Goal: Complete application form: Complete application form

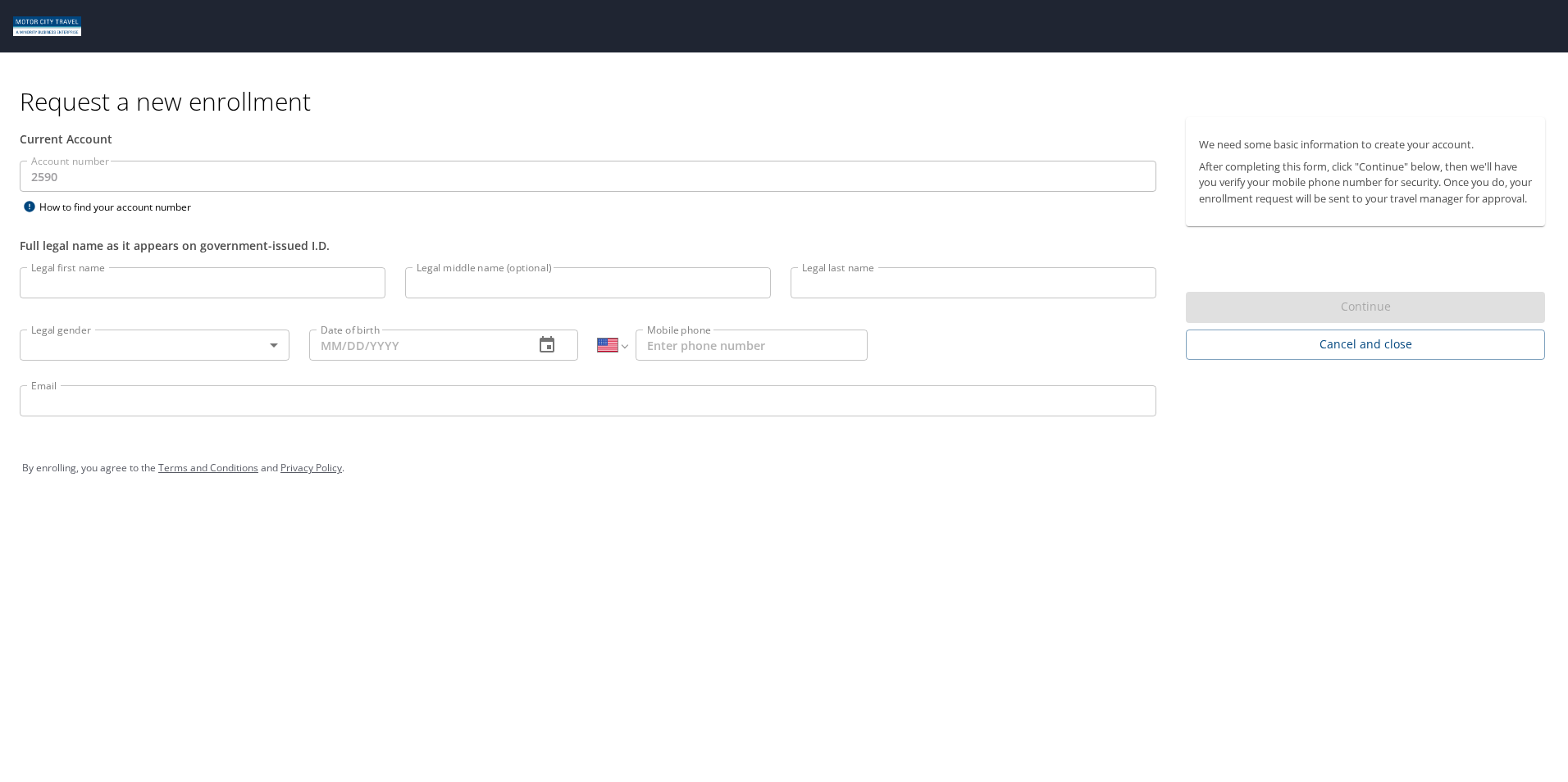
select select "US"
click at [227, 271] on input "Legal first name" at bounding box center [203, 282] width 366 height 31
click at [811, 523] on div "Request a new enrollment Current Account Account number 2590 Account number How…" at bounding box center [784, 391] width 1568 height 782
select select "US"
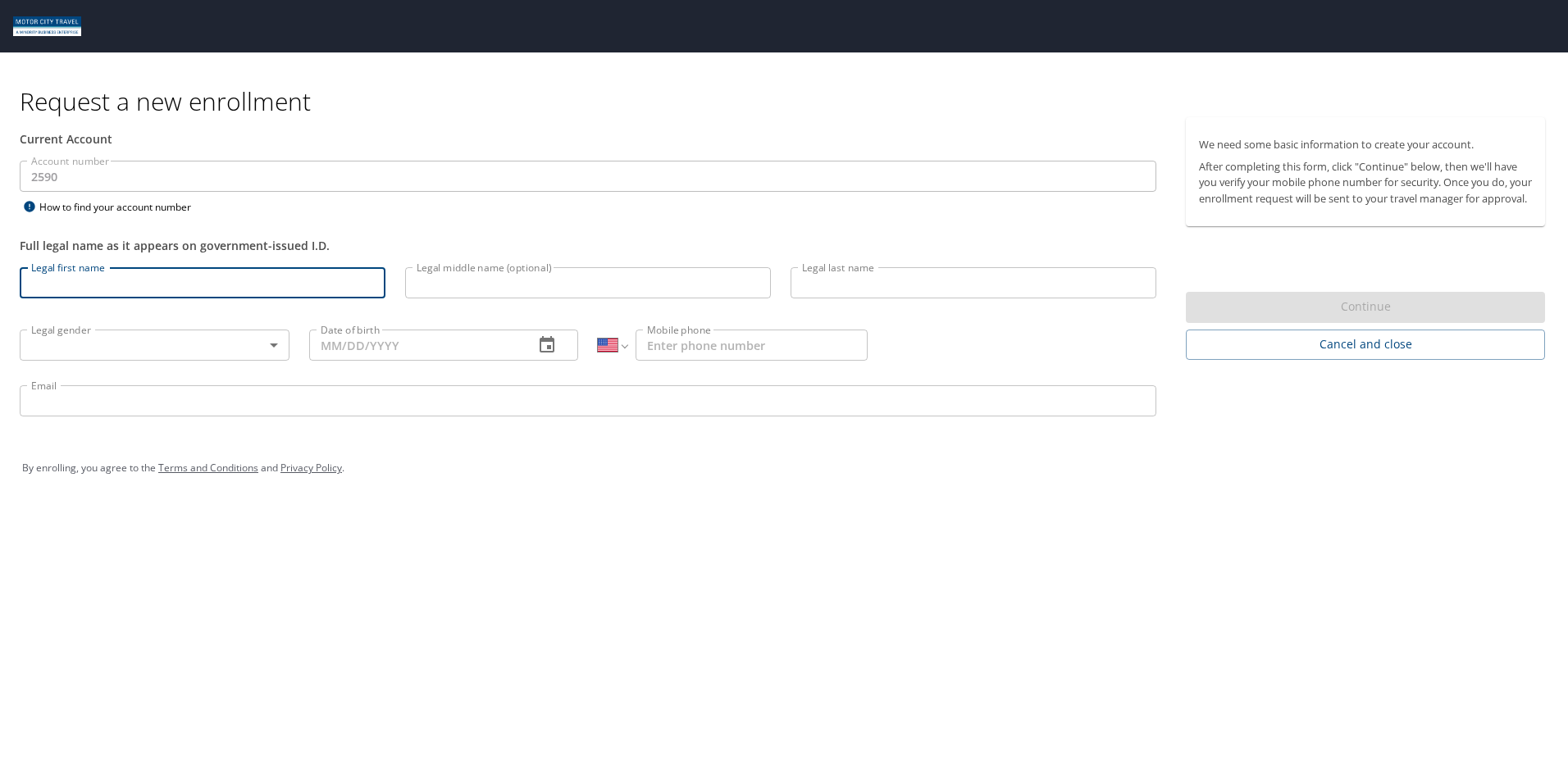
click at [162, 285] on input "Legal first name" at bounding box center [203, 282] width 366 height 31
type input "[PERSON_NAME]"
type input "[DEMOGRAPHIC_DATA]"
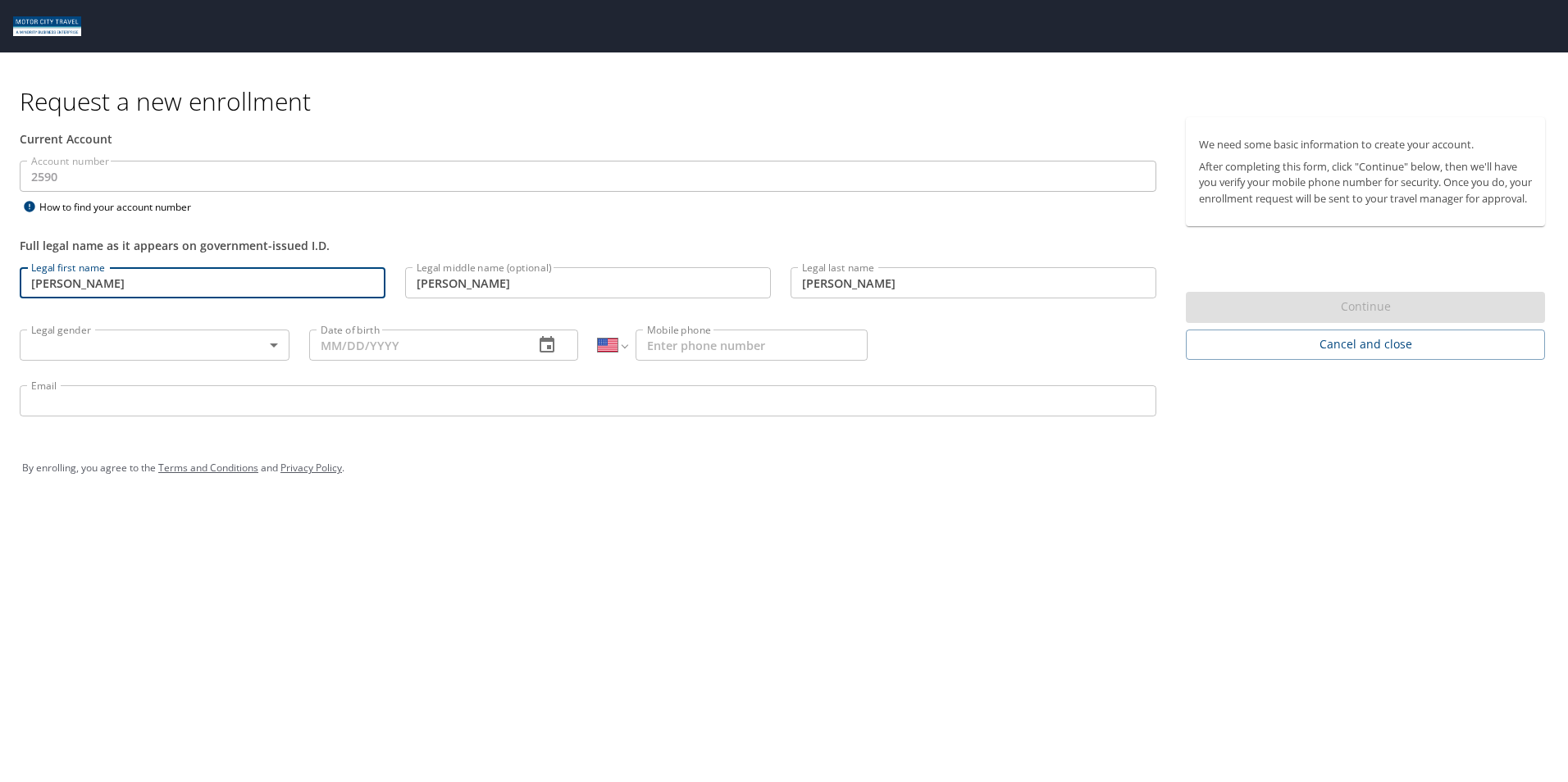
type input "[DATE]"
select select "MX"
type input "[PHONE_NUMBER]"
type input "[EMAIL_ADDRESS][DOMAIN_NAME]"
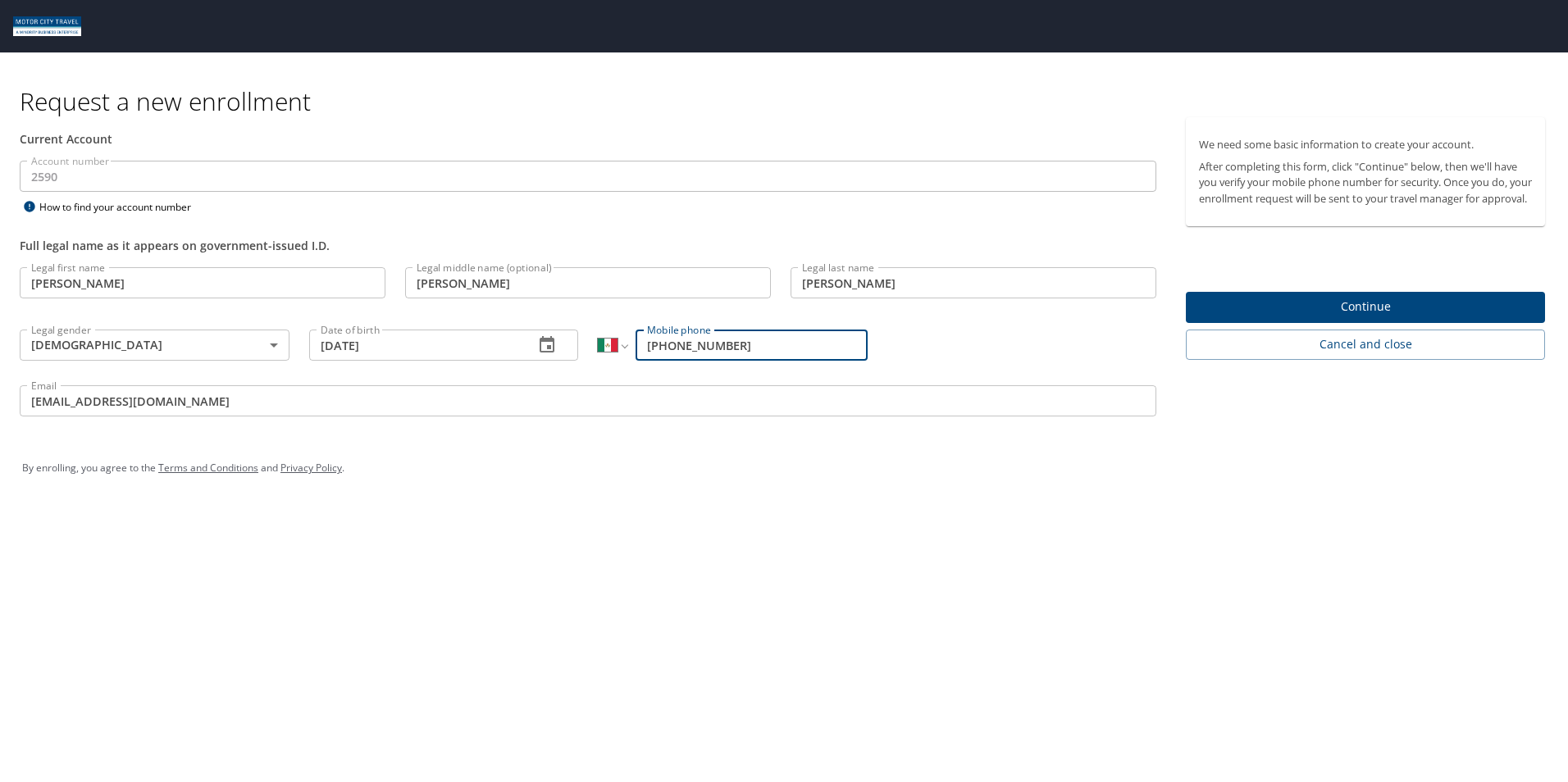
click at [1308, 317] on span "Continue" at bounding box center [1365, 307] width 333 height 21
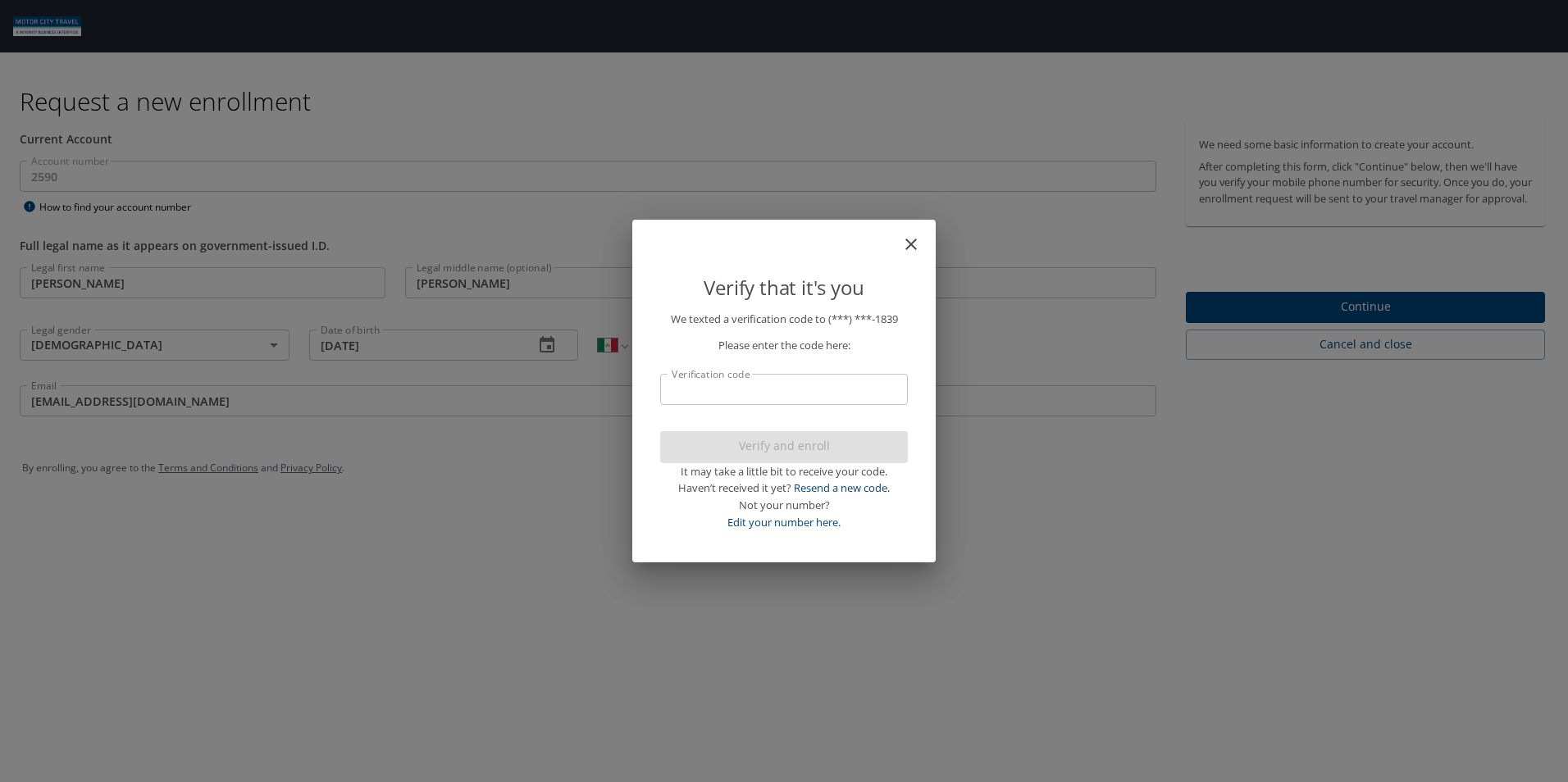
click at [700, 391] on input "Verification code" at bounding box center [784, 389] width 248 height 31
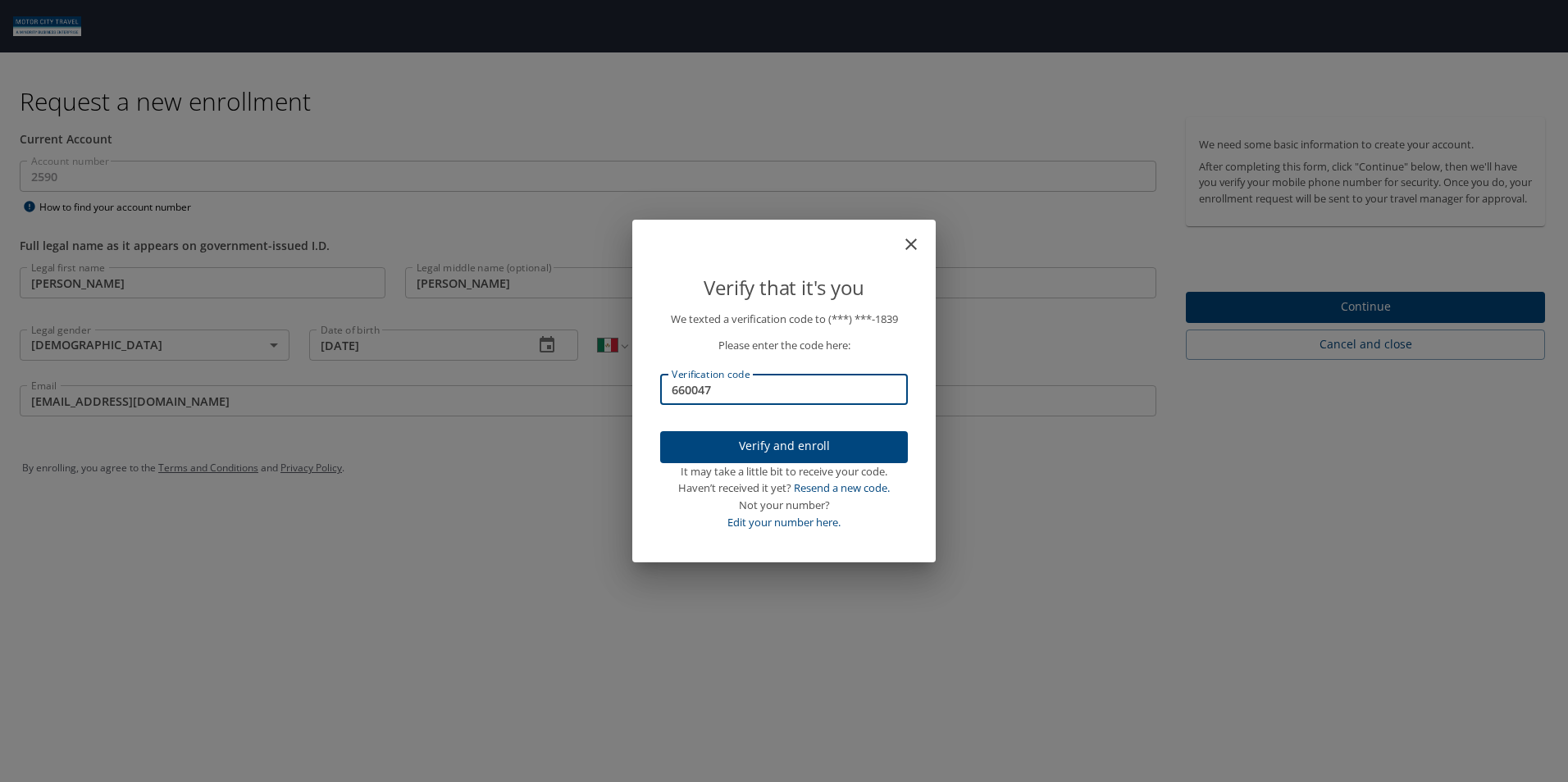
type input "660047"
click at [764, 443] on span "Verify and enroll" at bounding box center [783, 446] width 221 height 21
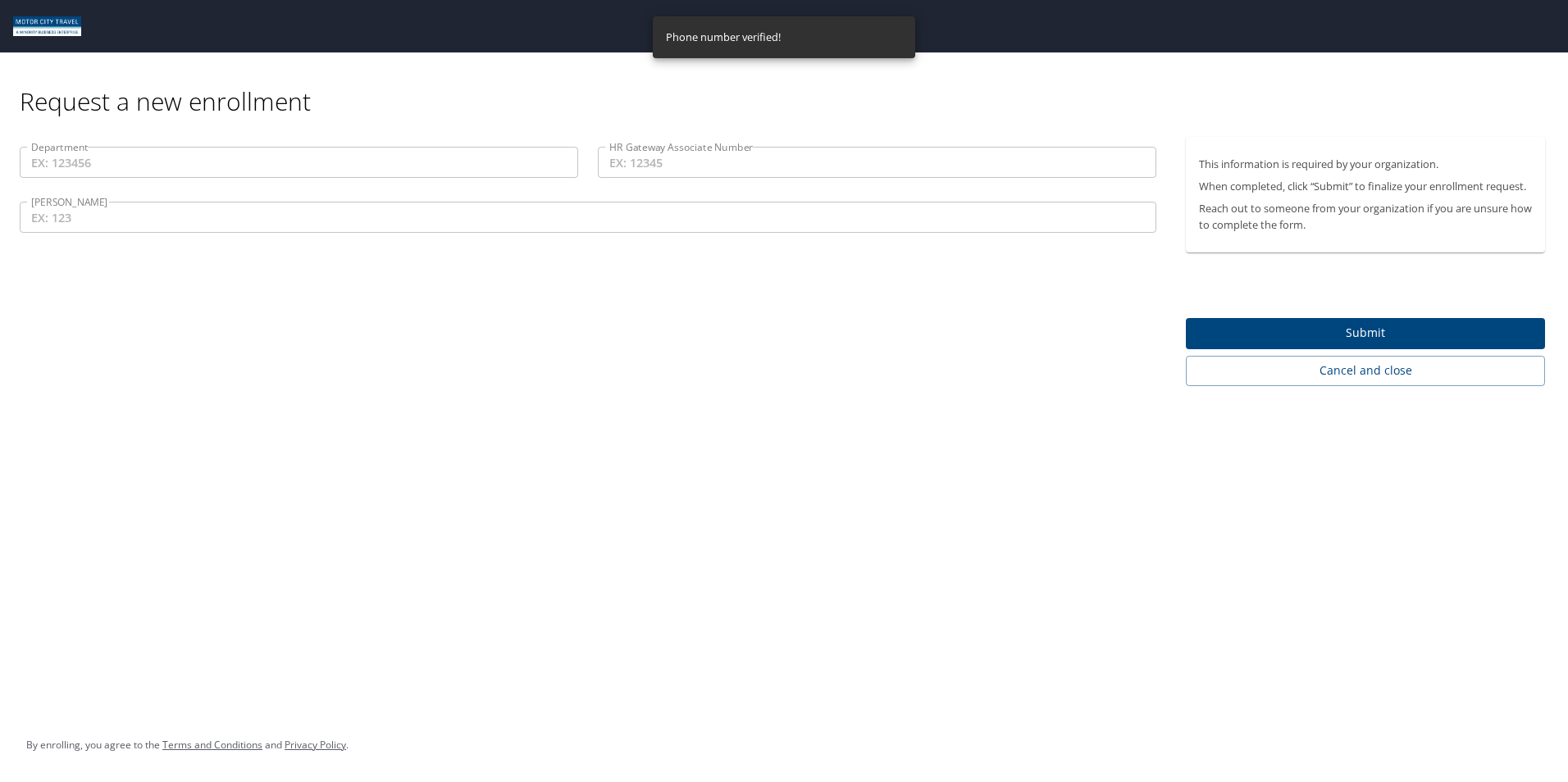
click at [190, 153] on input "Department" at bounding box center [299, 162] width 559 height 31
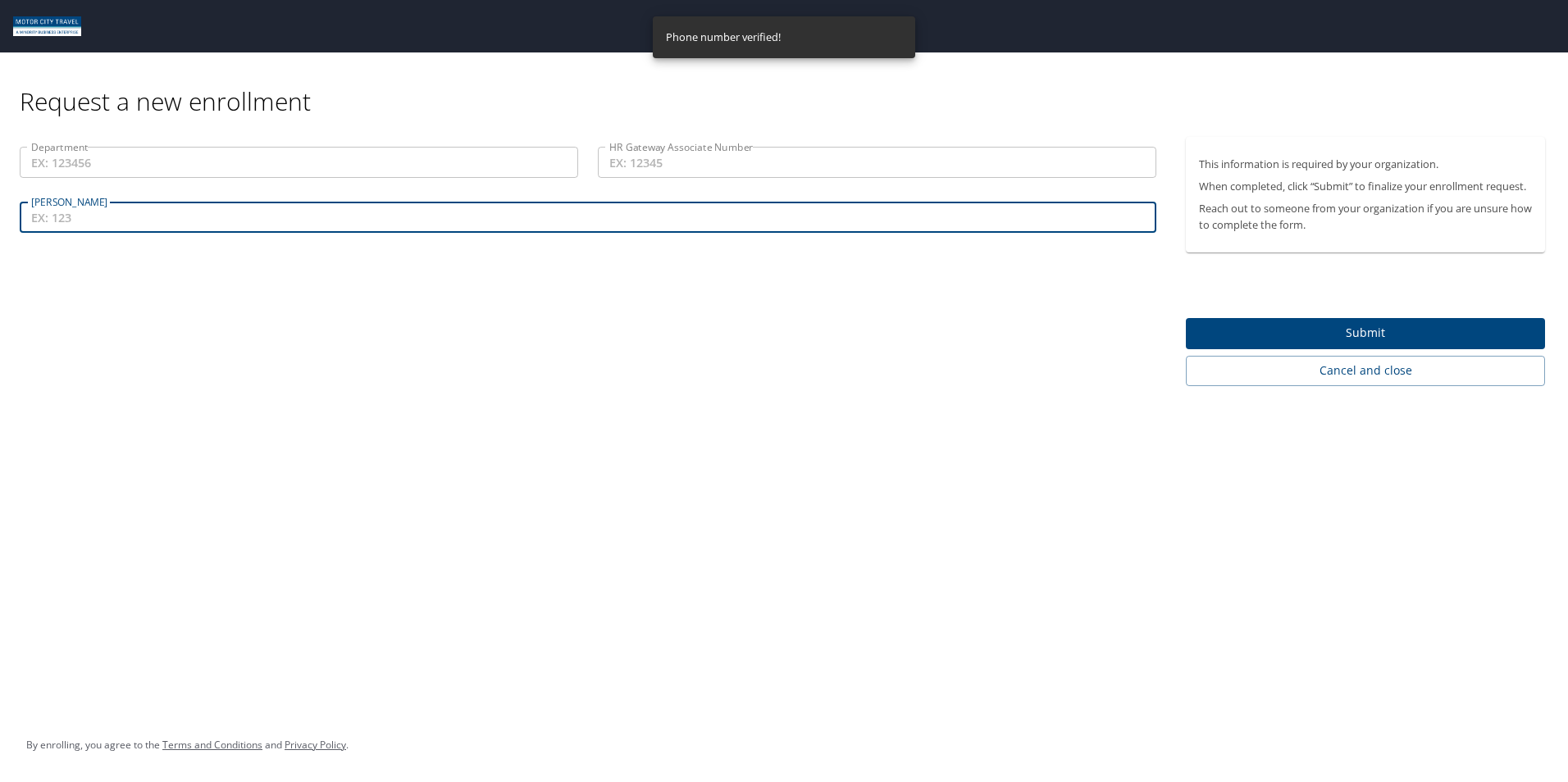
click at [203, 217] on input "[PERSON_NAME]" at bounding box center [588, 217] width 1137 height 31
click at [645, 157] on input "HR Gateway Associate Number" at bounding box center [877, 162] width 559 height 31
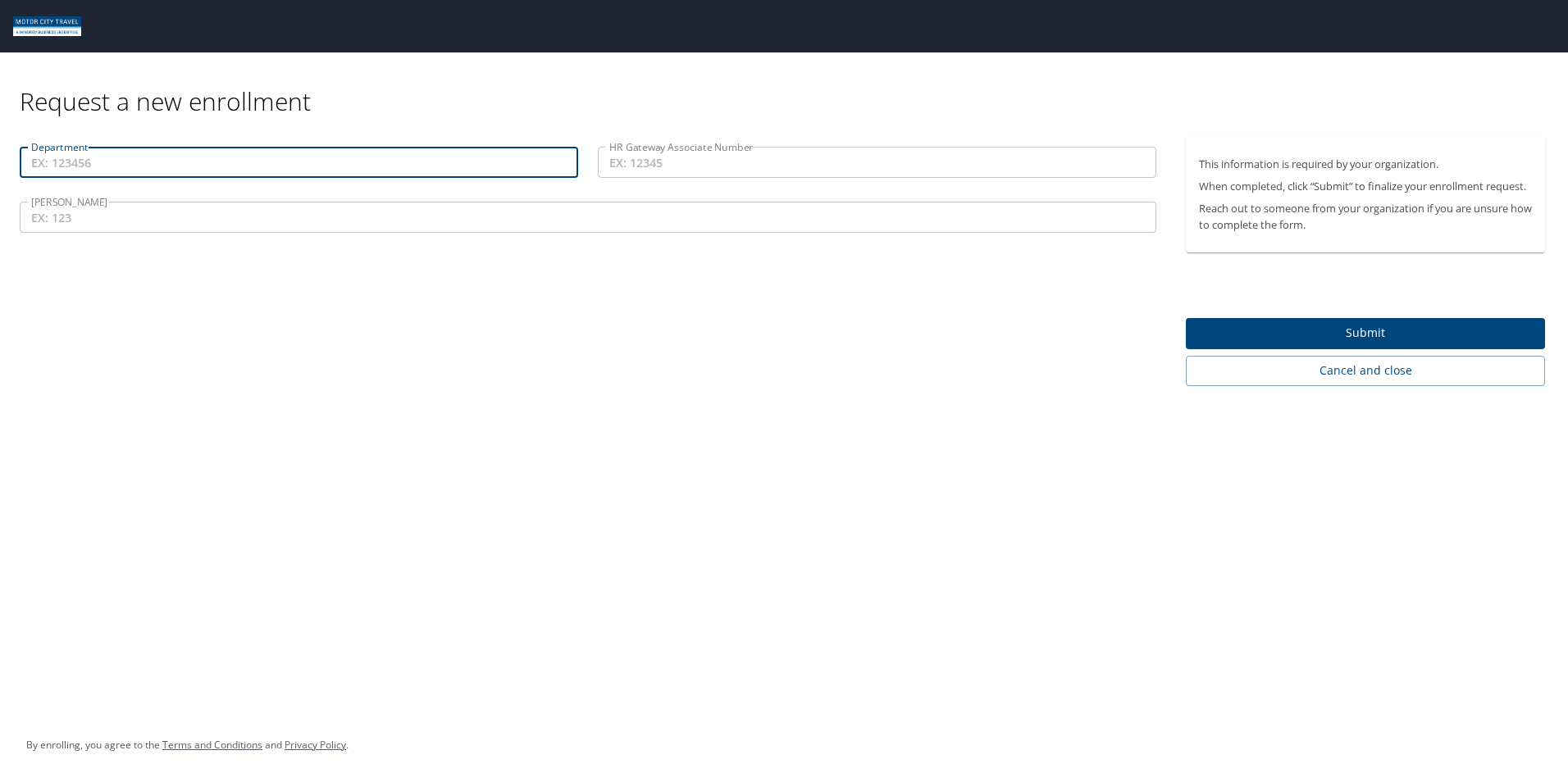
click at [192, 165] on input "Department" at bounding box center [299, 162] width 559 height 31
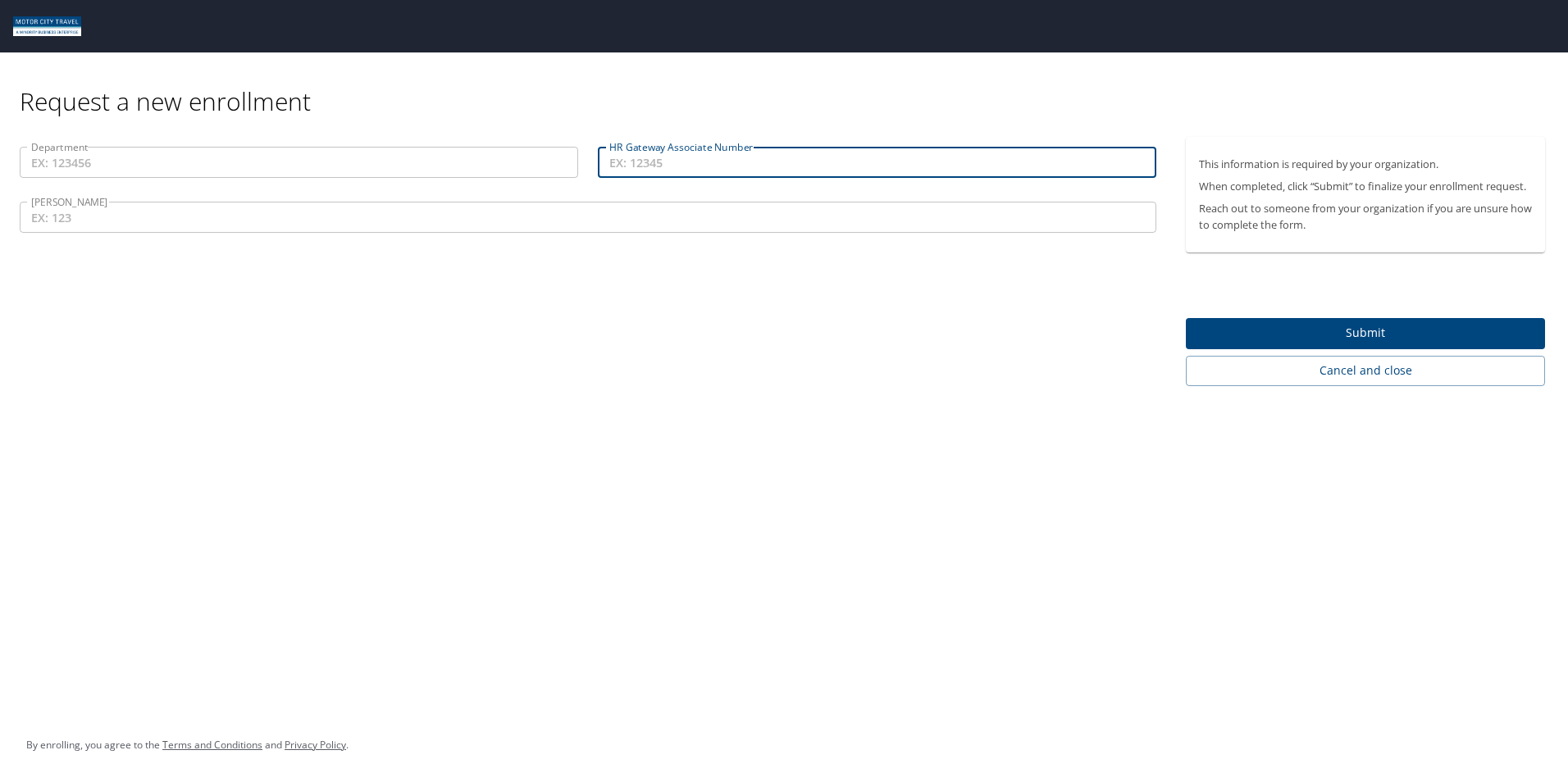
click at [686, 153] on input "HR Gateway Associate Number" at bounding box center [877, 162] width 559 height 31
type input "50573"
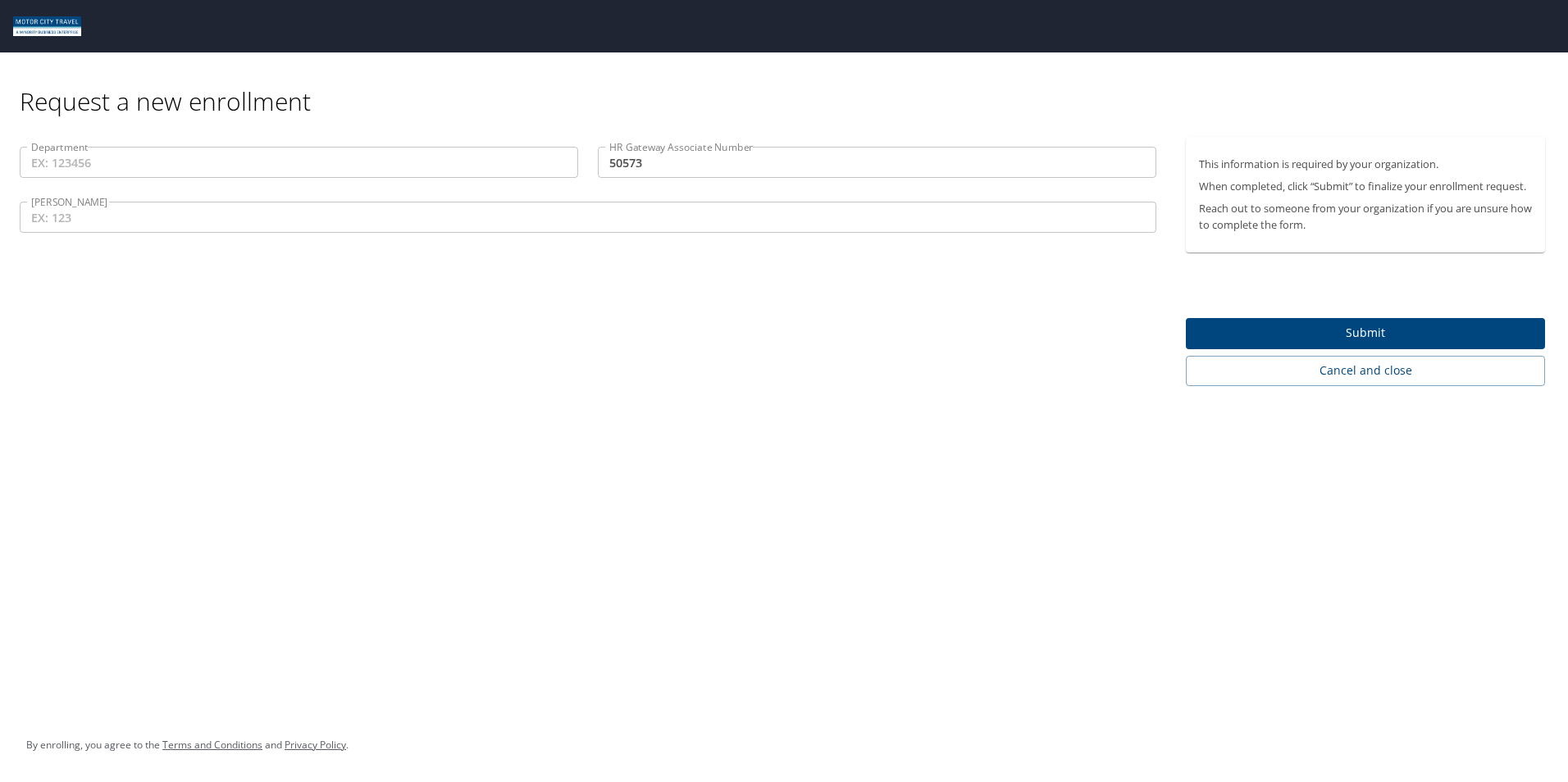
click at [866, 527] on div "Request a new enrollment Department Department HR Gateway Associate Number 5057…" at bounding box center [784, 391] width 1568 height 782
click at [157, 217] on input "[PERSON_NAME]" at bounding box center [588, 217] width 1137 height 31
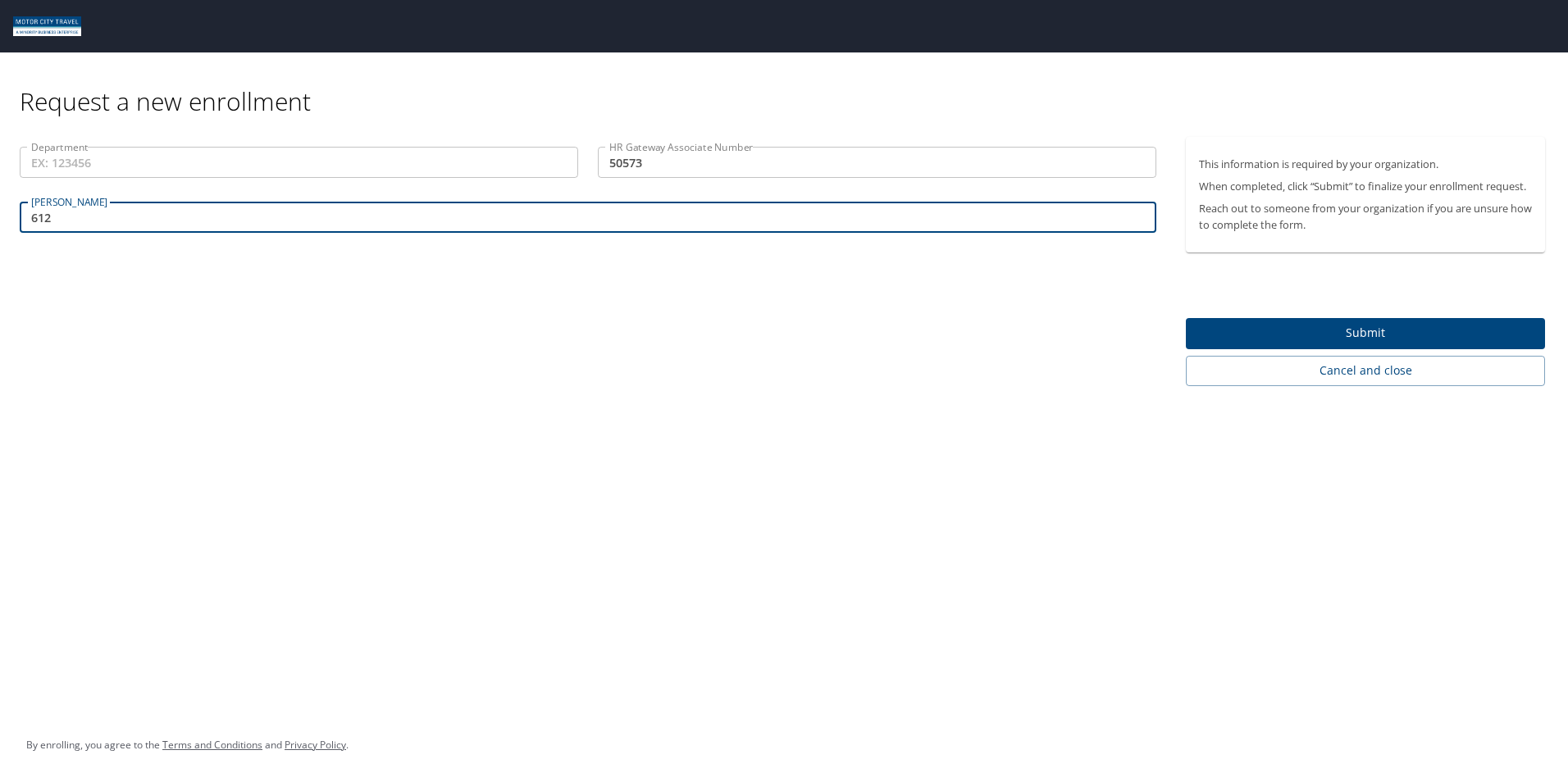
type input "612"
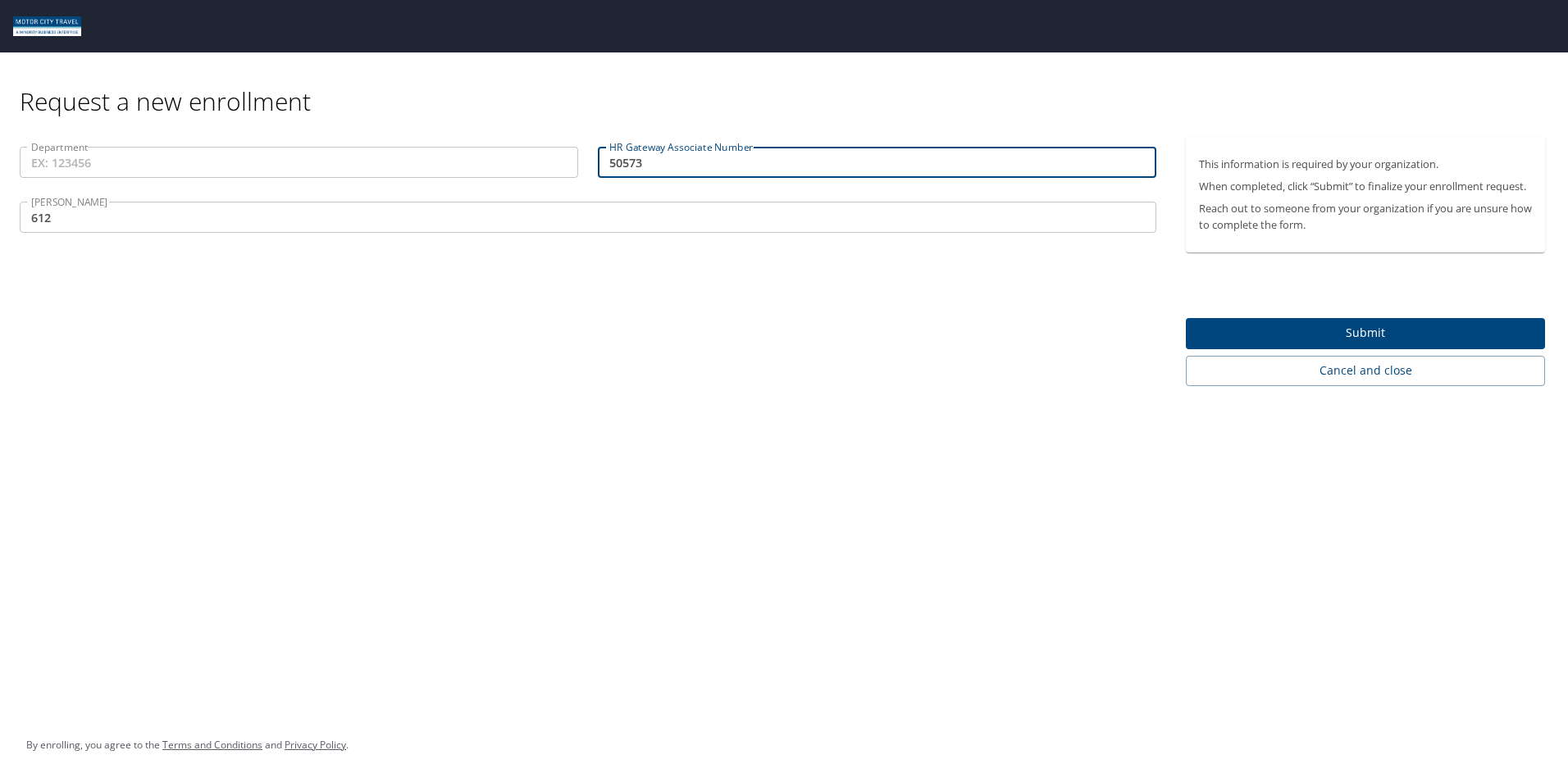
click at [709, 162] on input "50573" at bounding box center [877, 162] width 559 height 31
click at [207, 153] on input "Department" at bounding box center [299, 162] width 559 height 31
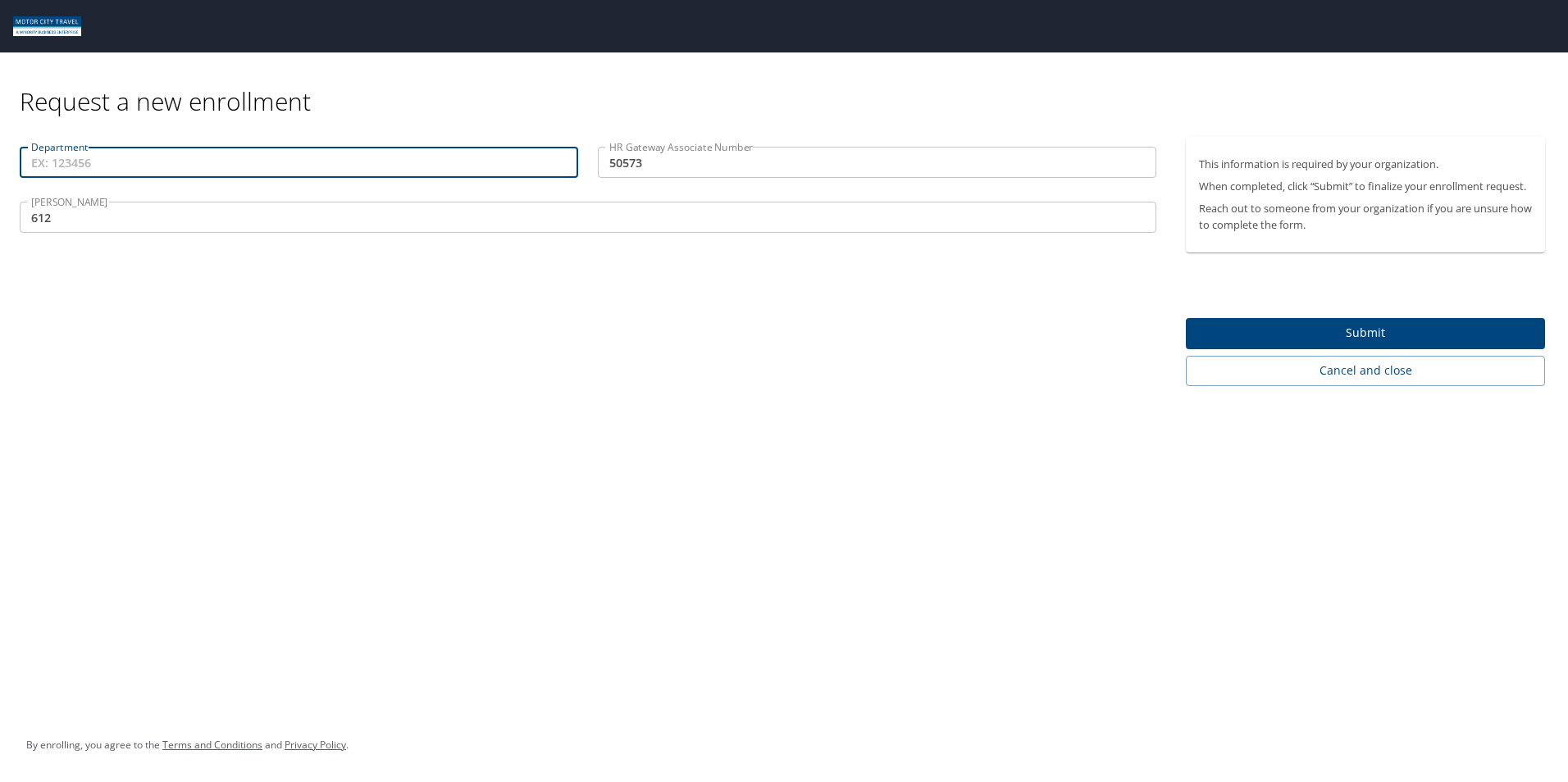
paste input "20000"
type input "20000"
click at [331, 394] on div "Request a new enrollment Department 20000 Department HR Gateway Associate Numbe…" at bounding box center [784, 391] width 1568 height 782
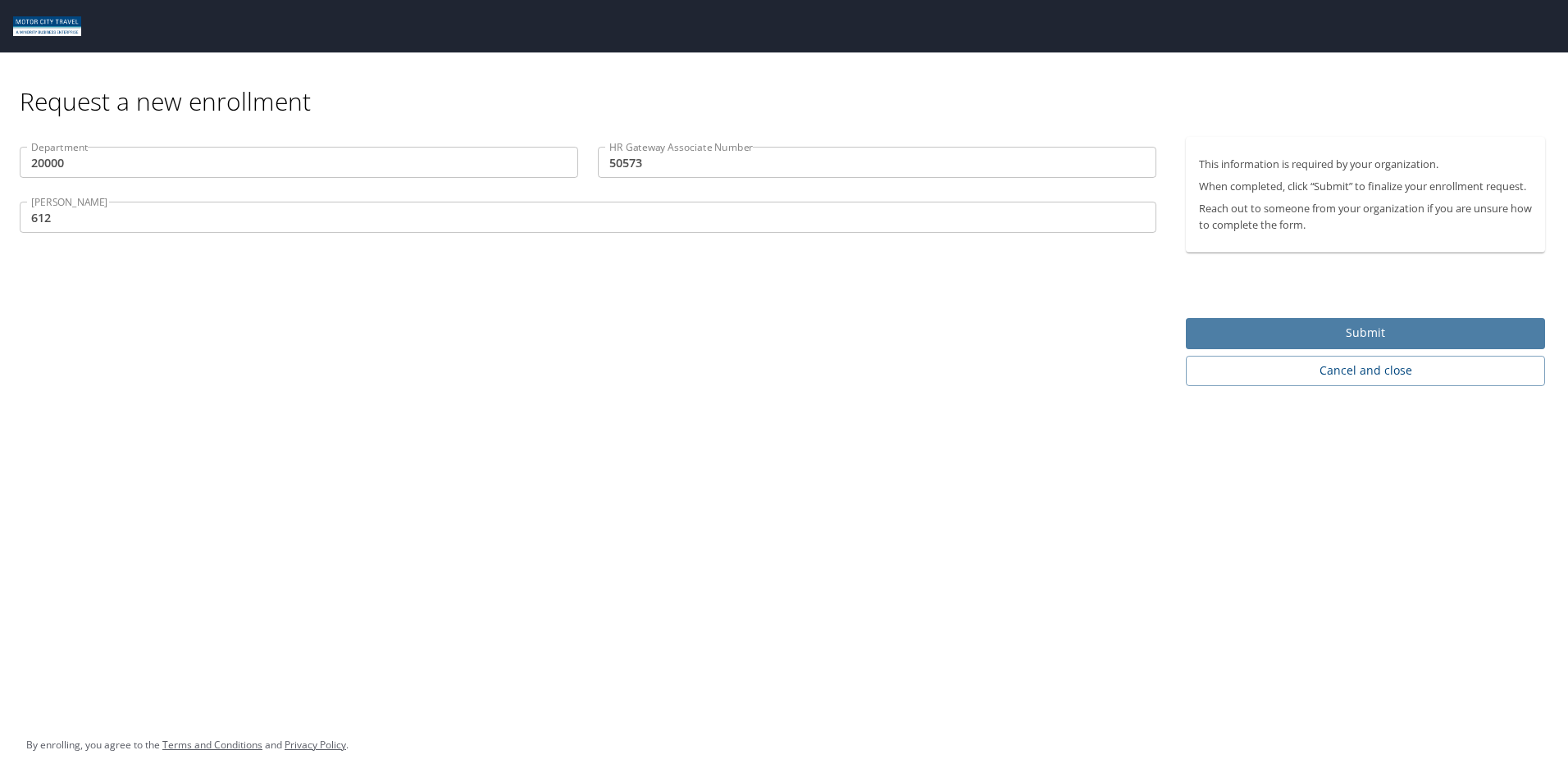
click at [1331, 328] on span "Submit" at bounding box center [1365, 333] width 333 height 21
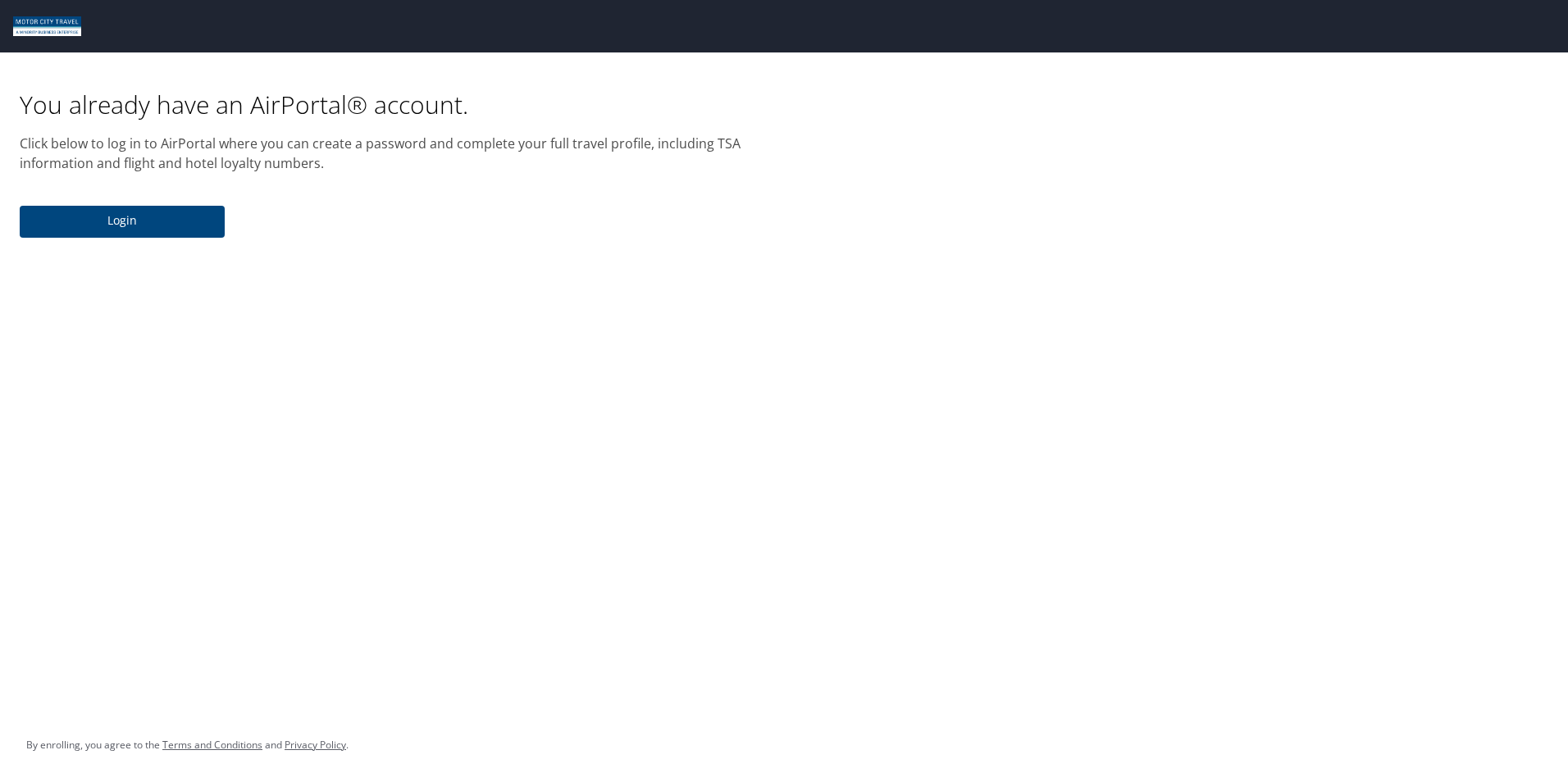
click at [111, 219] on span "Login" at bounding box center [122, 221] width 179 height 21
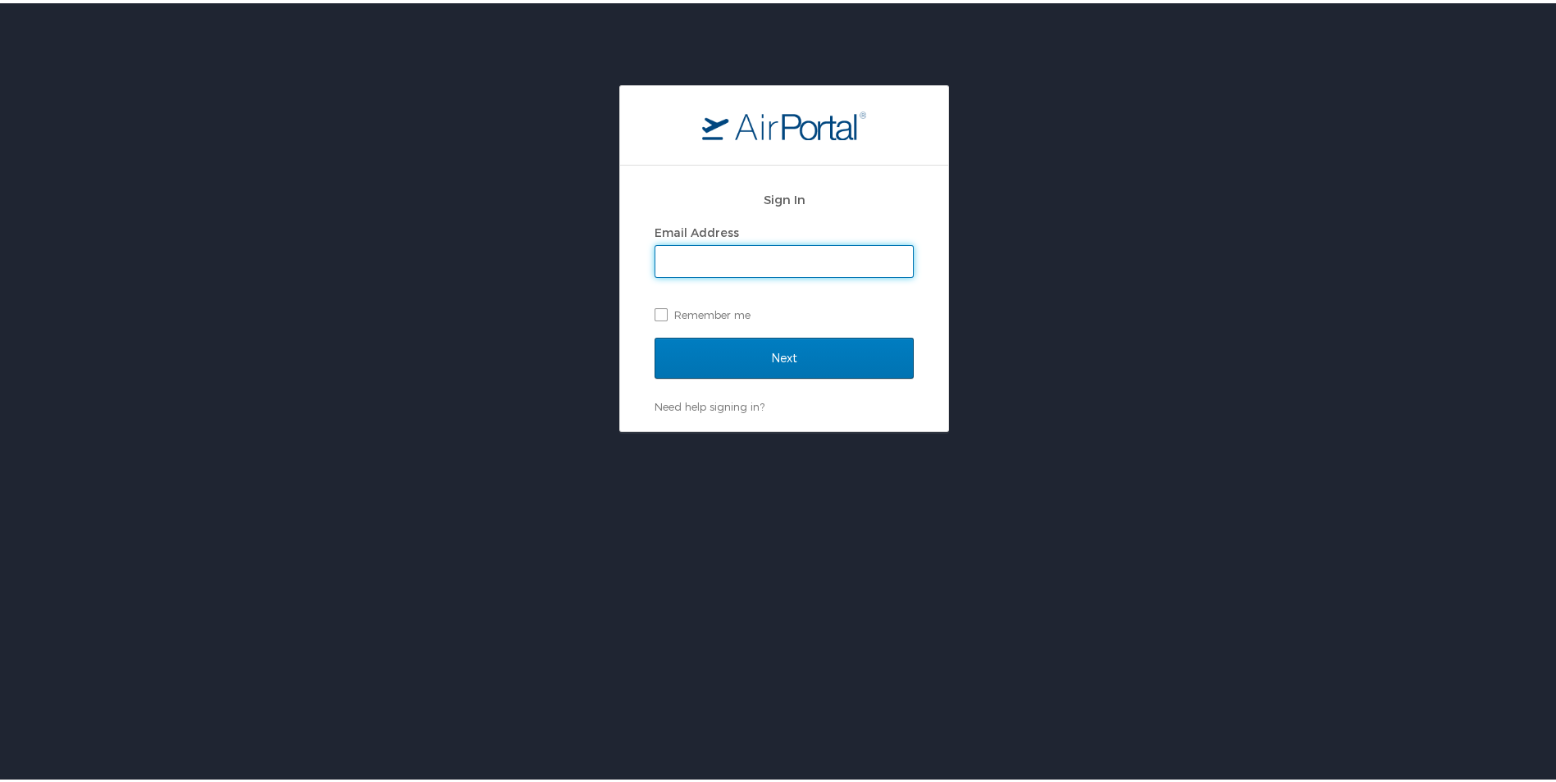
click at [824, 259] on input "Email Address" at bounding box center [784, 258] width 258 height 31
type input "[EMAIL_ADDRESS][DOMAIN_NAME]"
click at [844, 283] on div "Email Address [EMAIL_ADDRESS][DOMAIN_NAME] Remember me" at bounding box center [783, 270] width 259 height 107
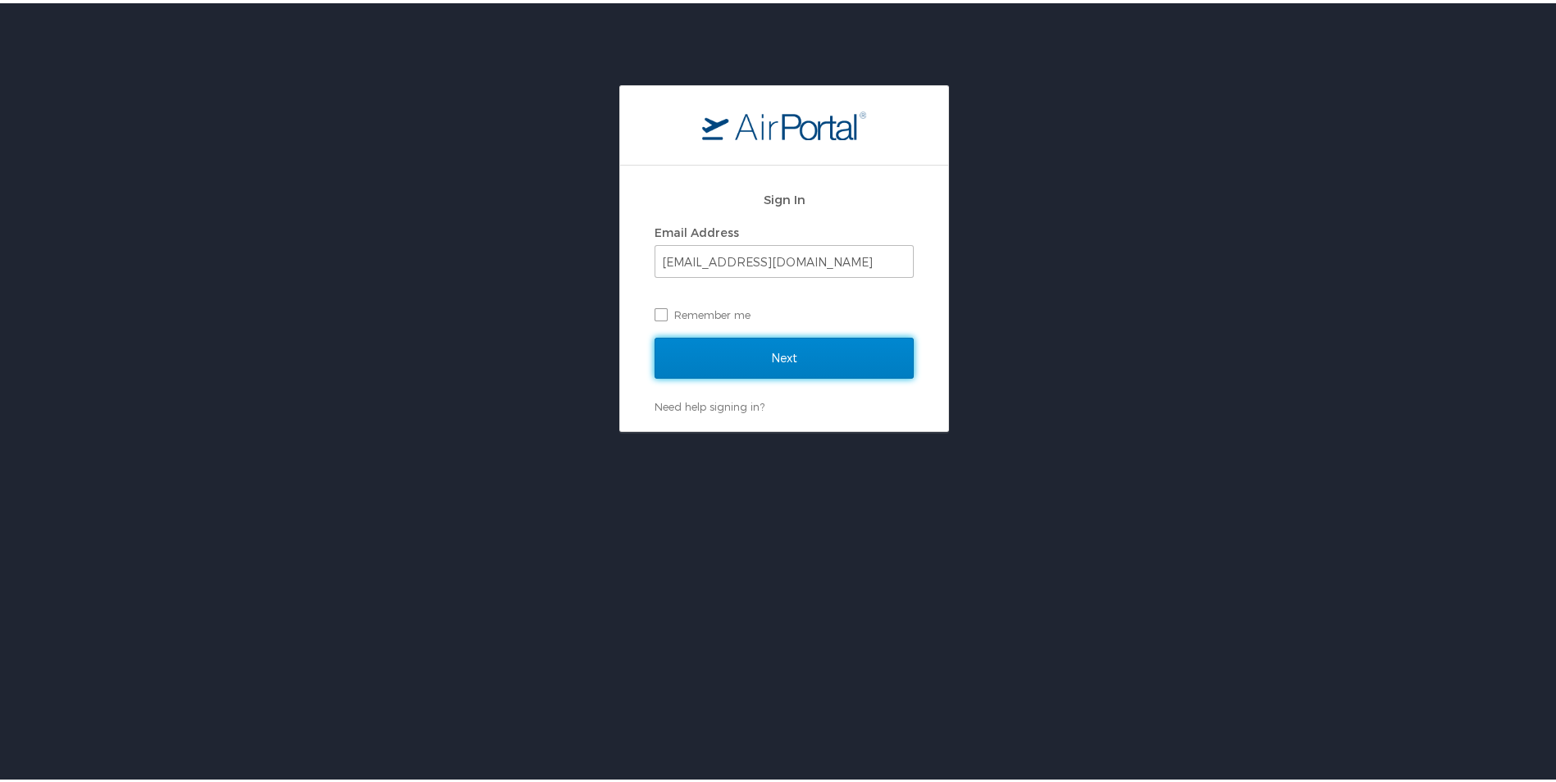
click at [748, 367] on input "Next" at bounding box center [783, 355] width 259 height 41
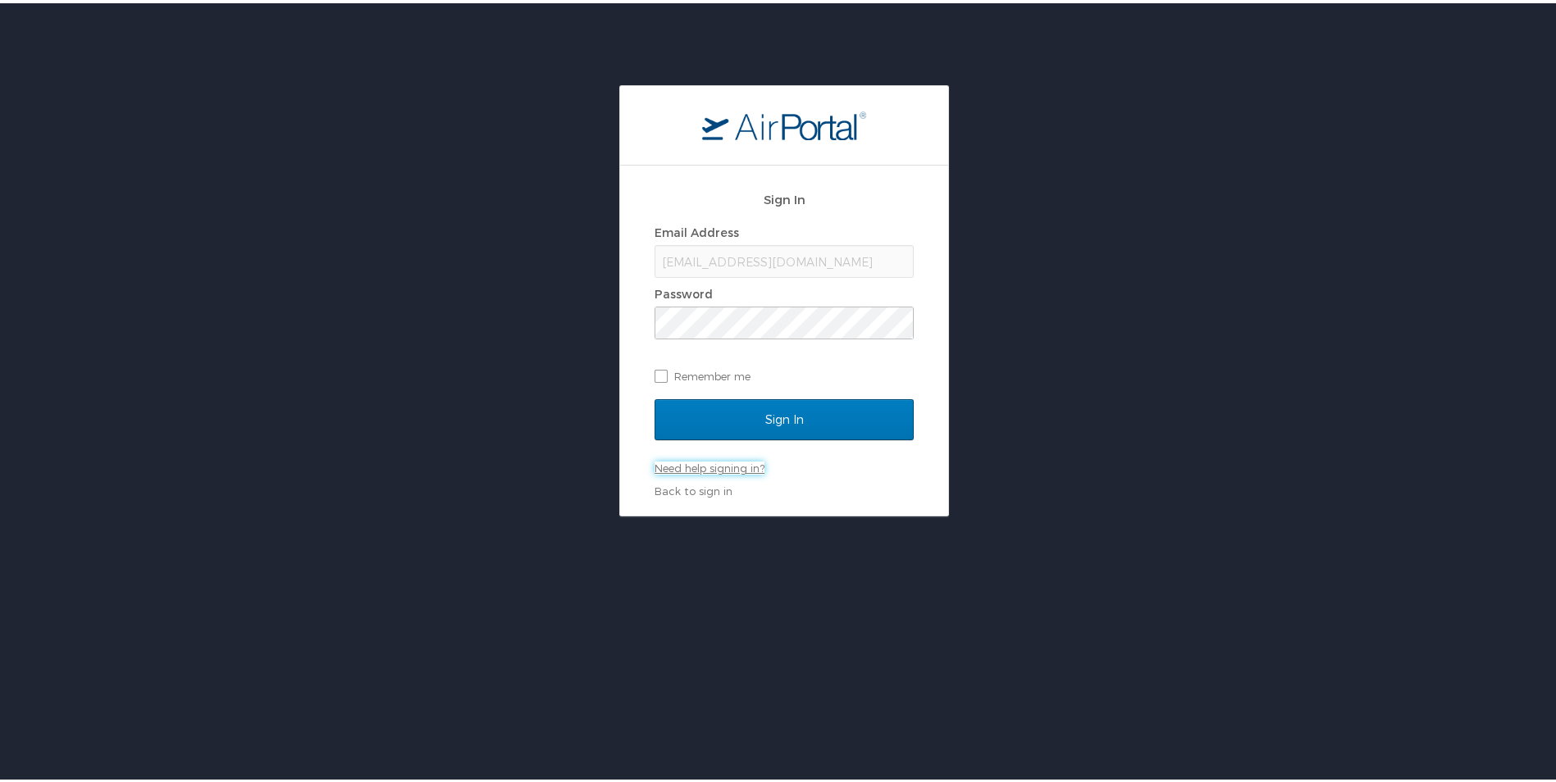
click at [704, 467] on link "Need help signing in?" at bounding box center [709, 464] width 110 height 13
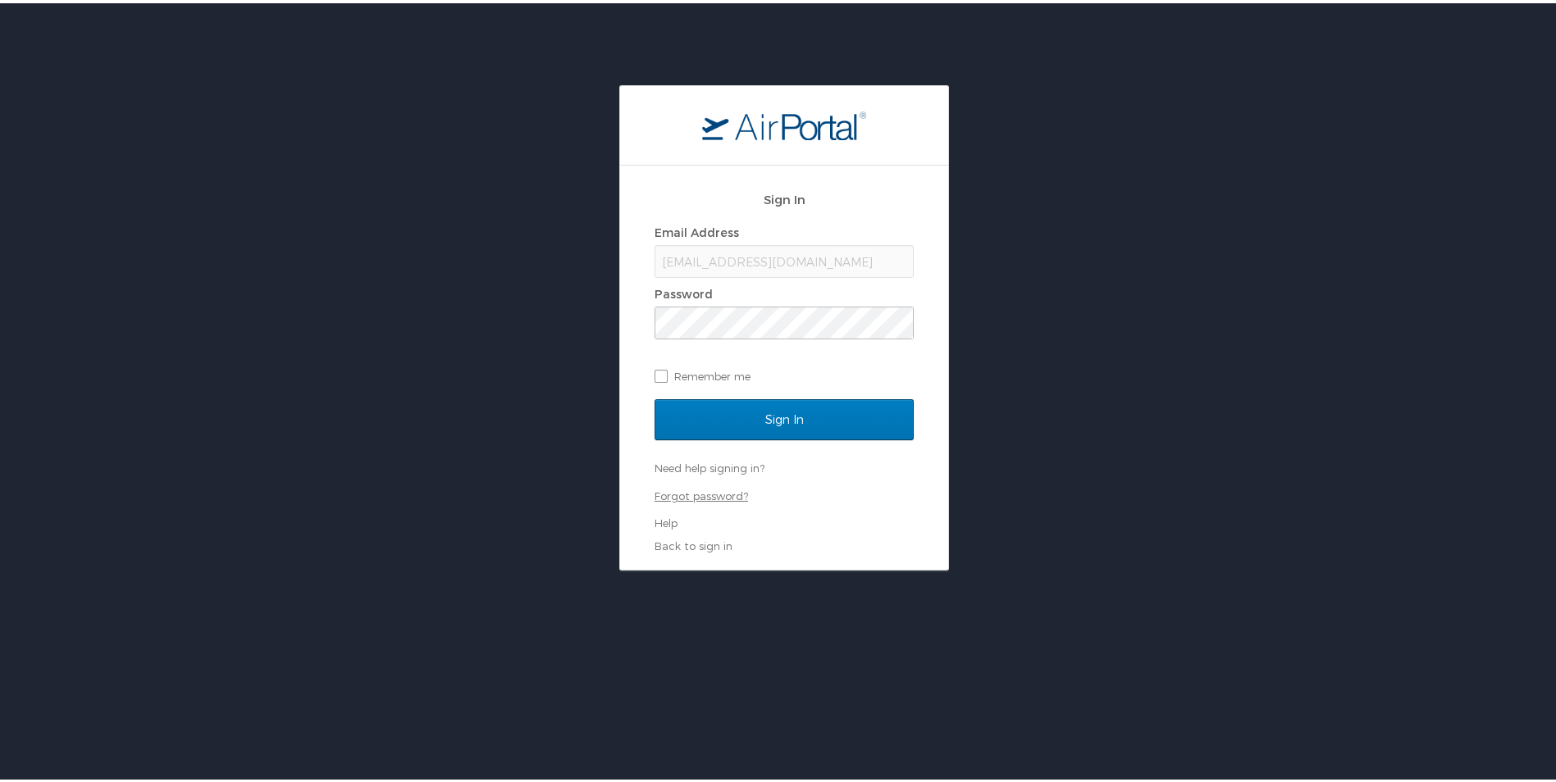
click at [703, 488] on link "Forgot password?" at bounding box center [700, 492] width 93 height 13
